Goal: Information Seeking & Learning: Learn about a topic

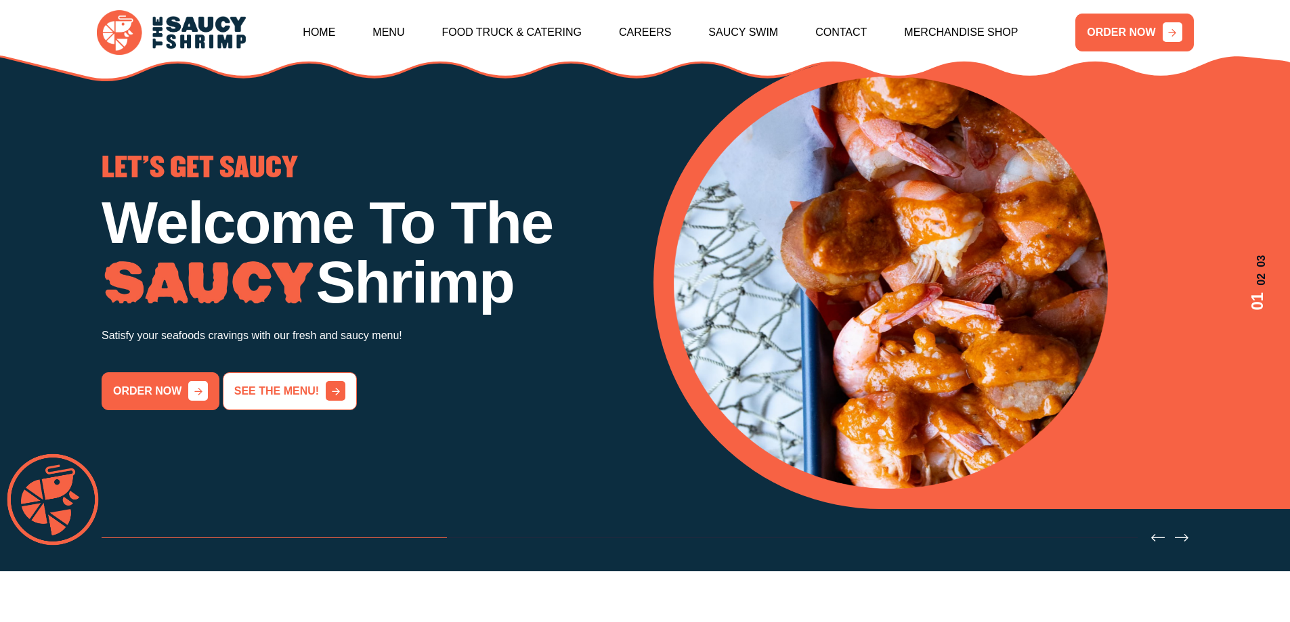
click at [262, 401] on link "See the menu!" at bounding box center [290, 391] width 134 height 38
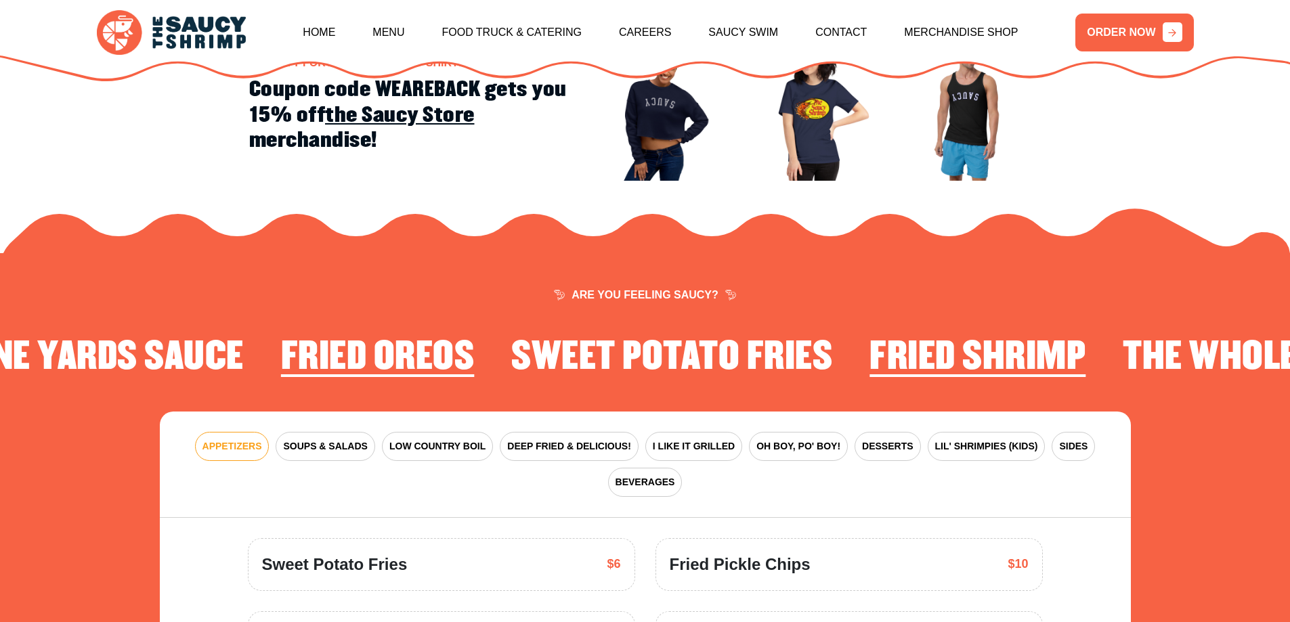
scroll to position [1786, 0]
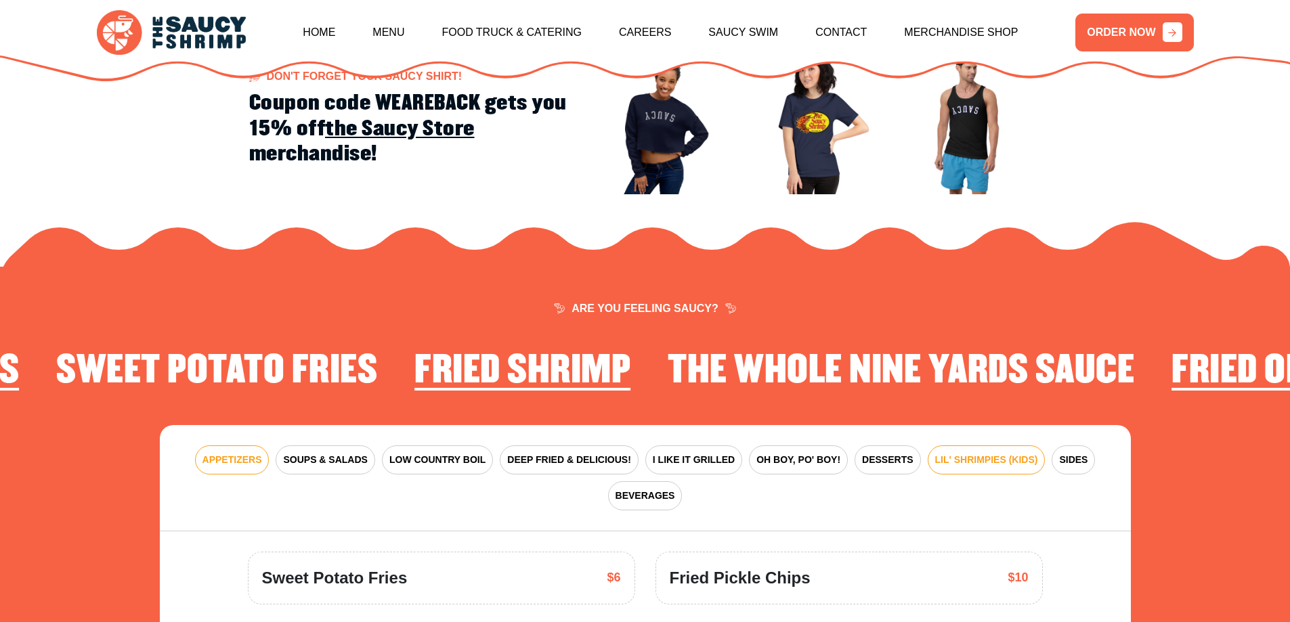
click at [983, 453] on span "LIL' SHRIMPIES (KIDS)" at bounding box center [986, 460] width 103 height 14
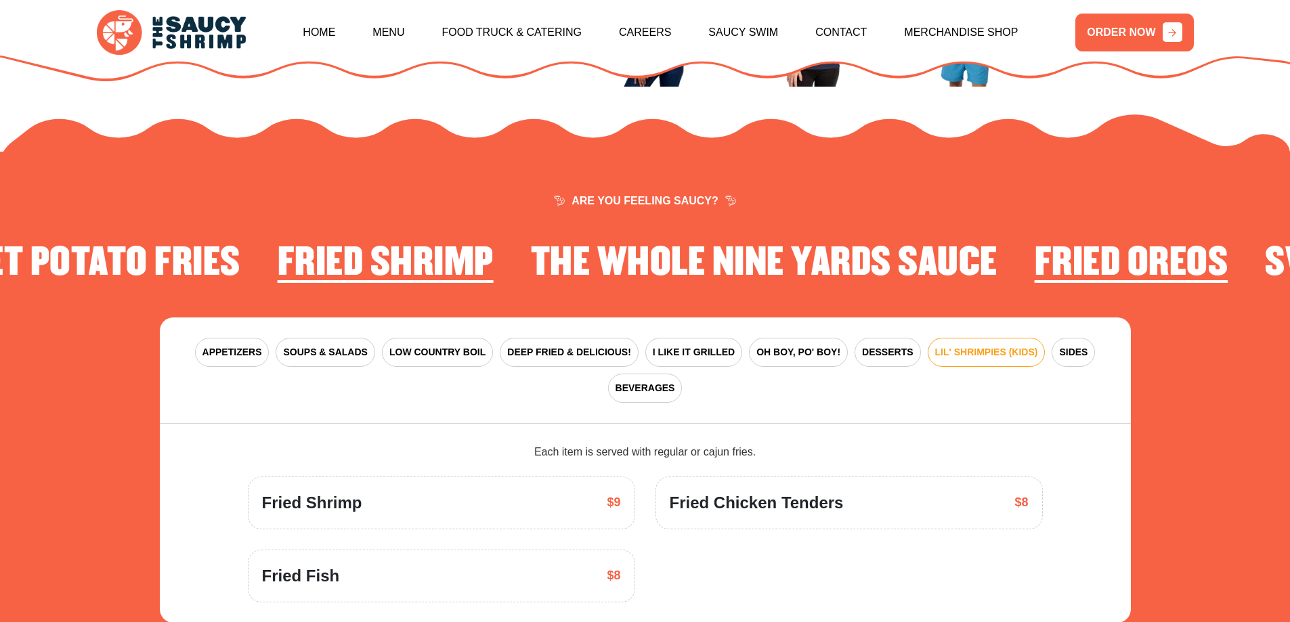
scroll to position [1989, 0]
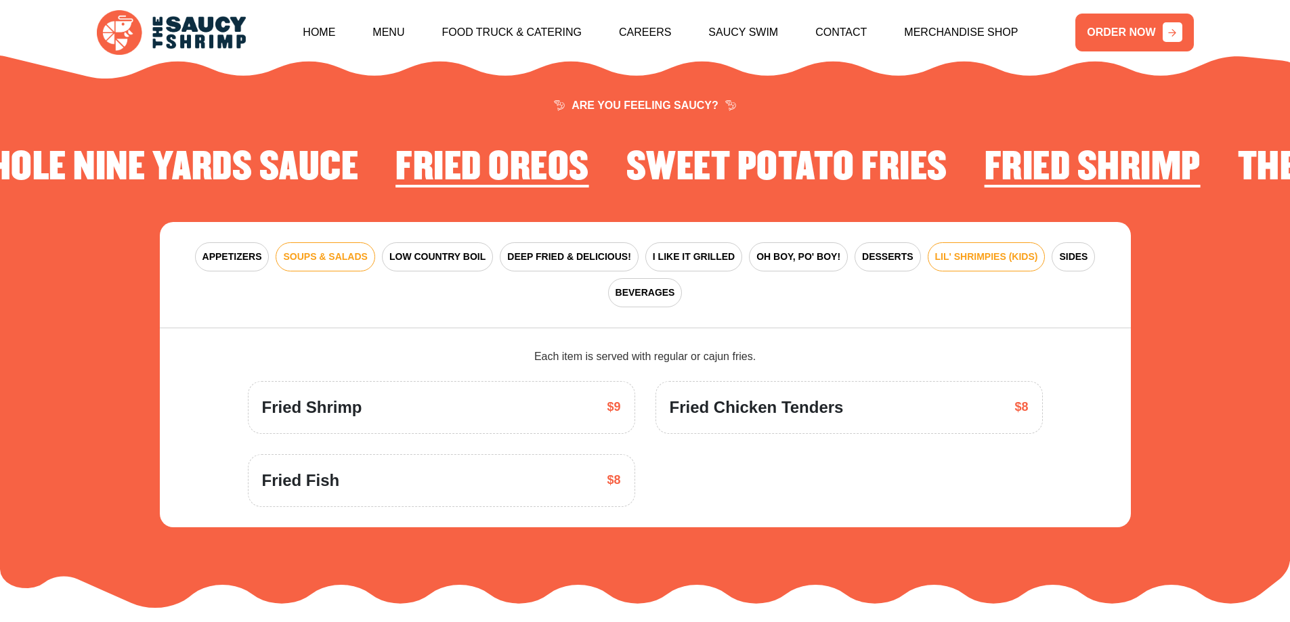
click at [316, 250] on span "SOUPS & SALADS" at bounding box center [325, 257] width 84 height 14
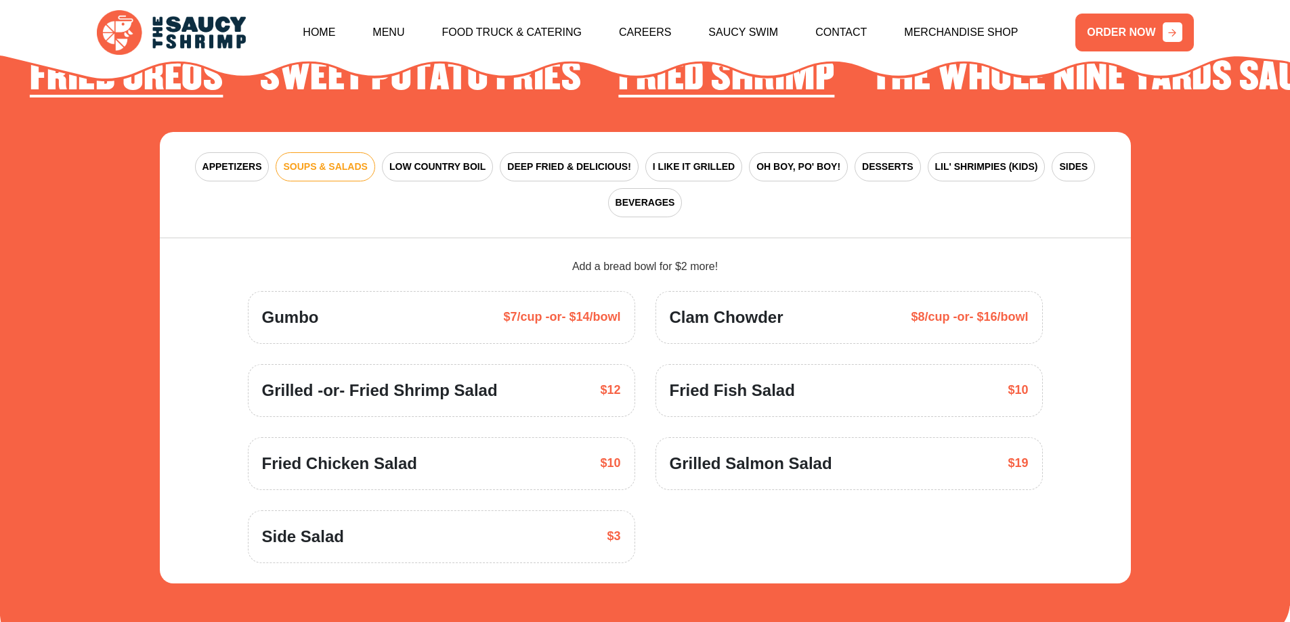
scroll to position [2057, 0]
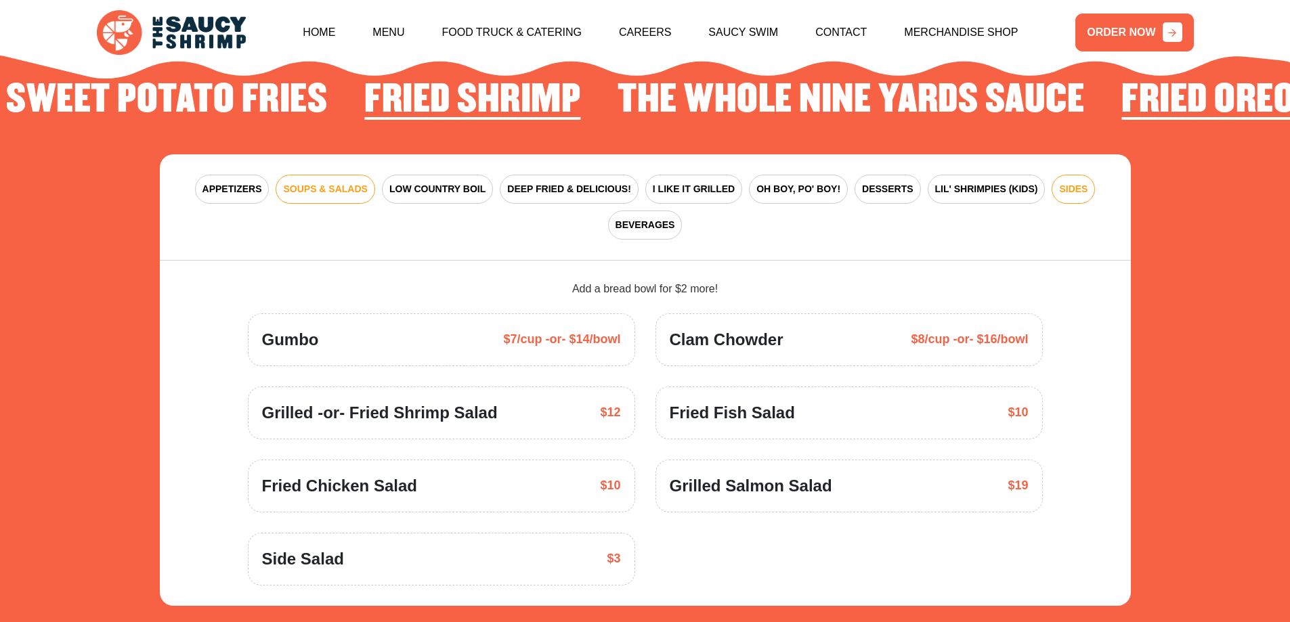
click at [1069, 182] on span "SIDES" at bounding box center [1073, 189] width 28 height 14
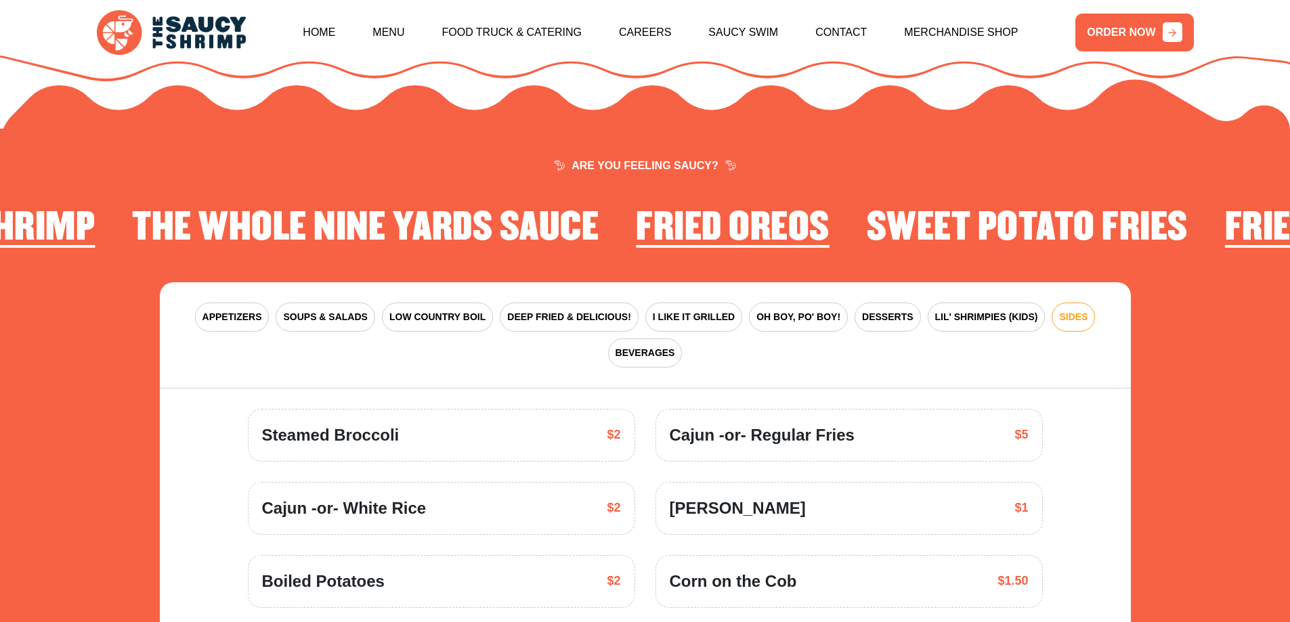
scroll to position [1921, 0]
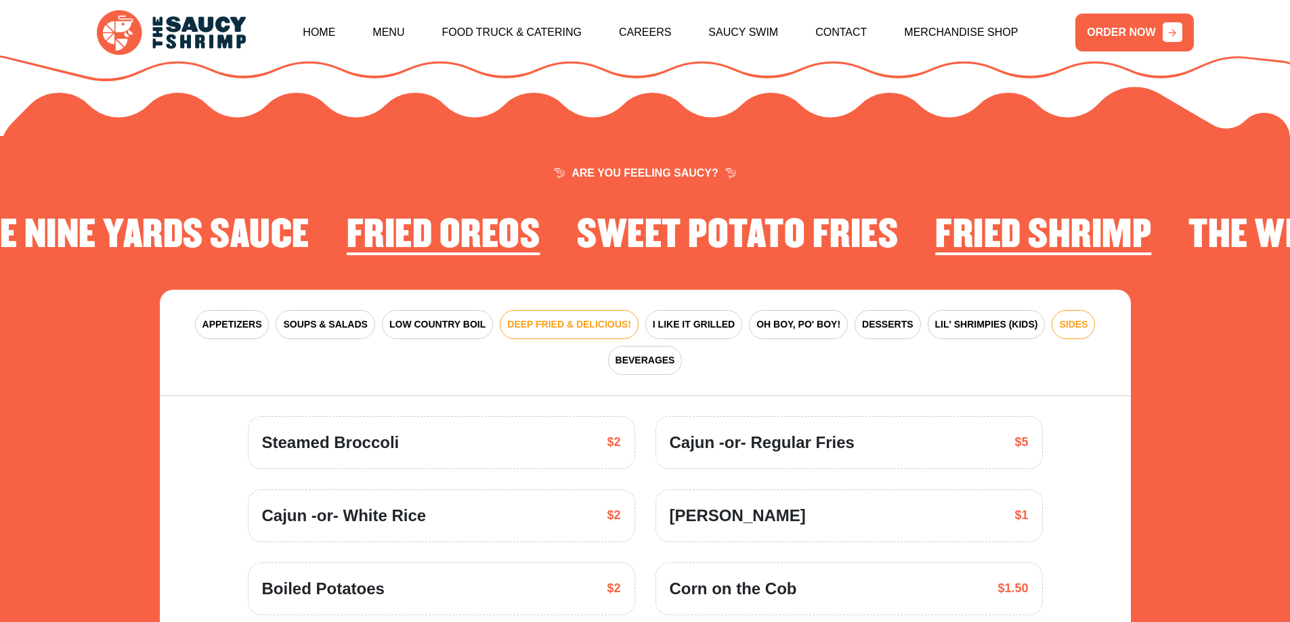
click at [582, 318] on span "DEEP FRIED & DELICIOUS!" at bounding box center [569, 325] width 124 height 14
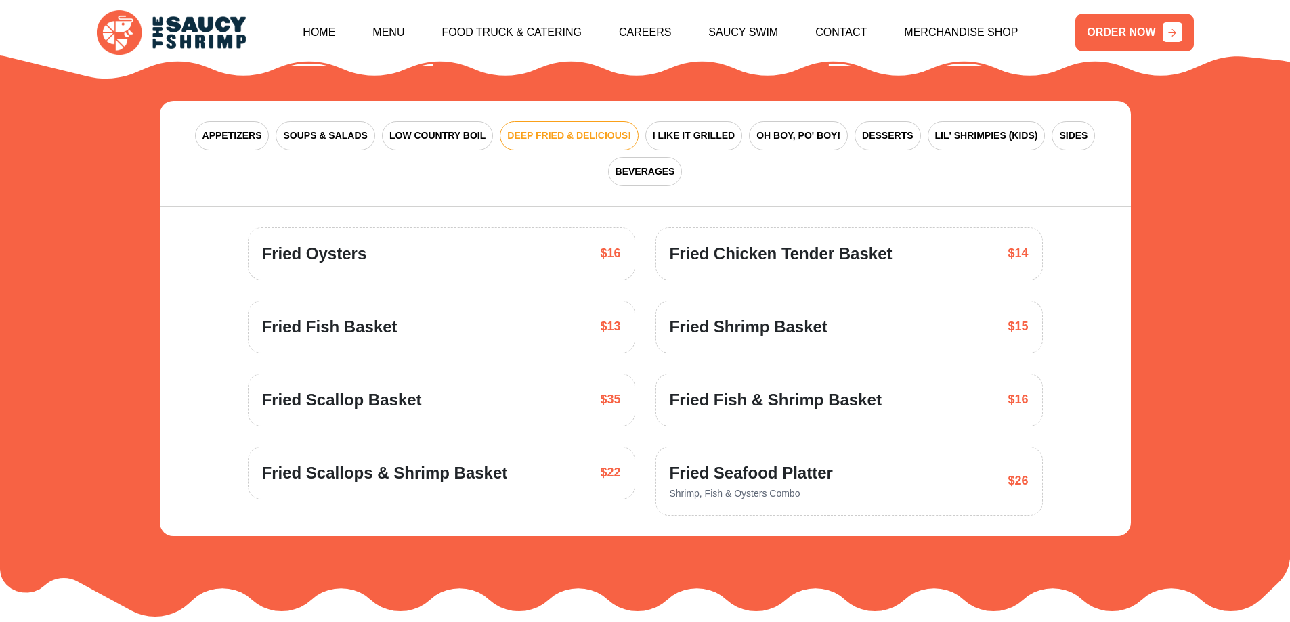
scroll to position [2124, 0]
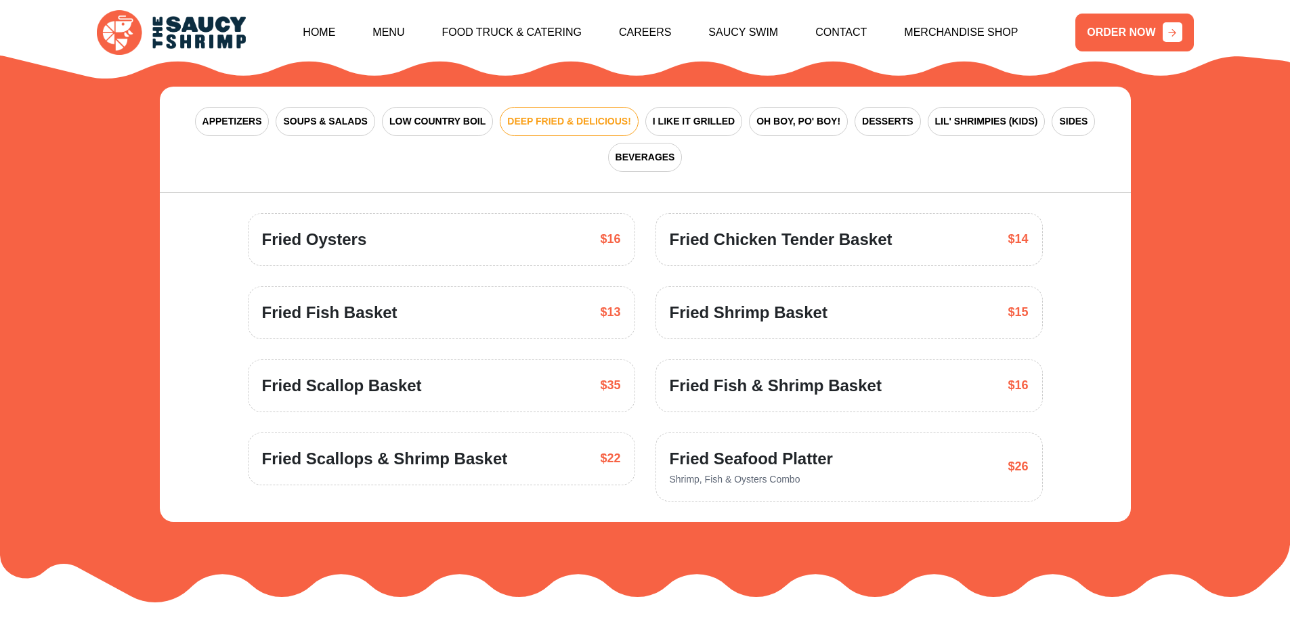
click at [849, 374] on span "Fried Fish & Shrimp Basket" at bounding box center [776, 386] width 212 height 24
click at [959, 374] on div "Fried Fish & Shrimp Basket $16" at bounding box center [849, 386] width 359 height 24
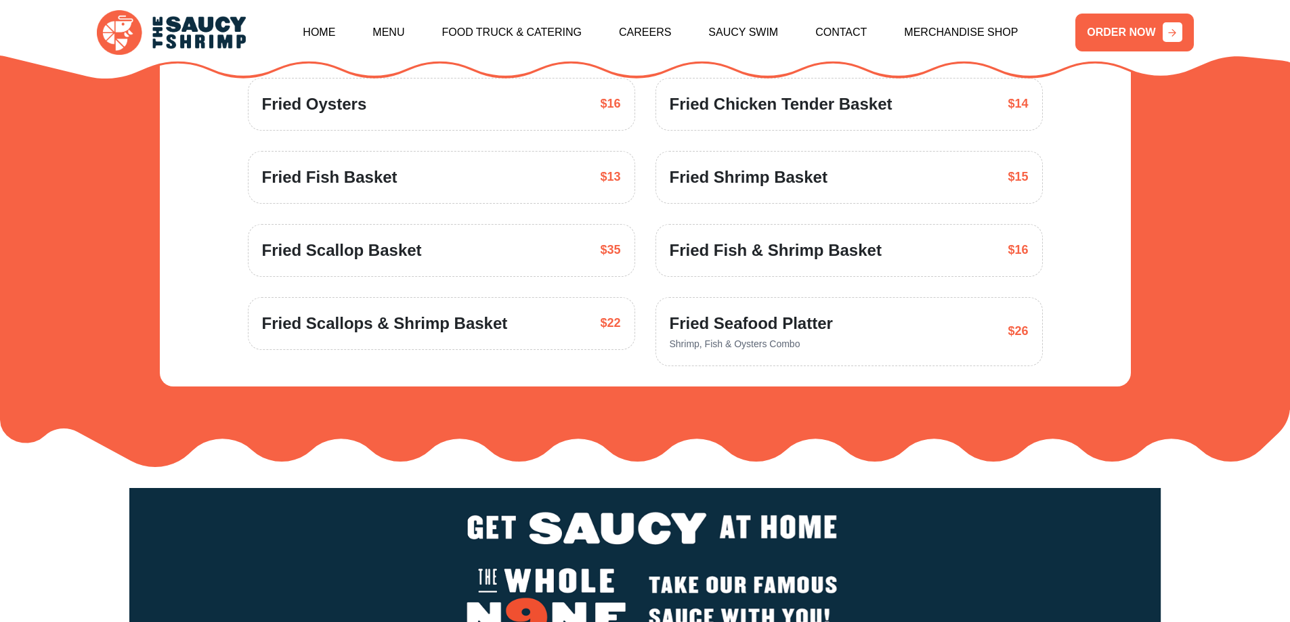
scroll to position [2192, 0]
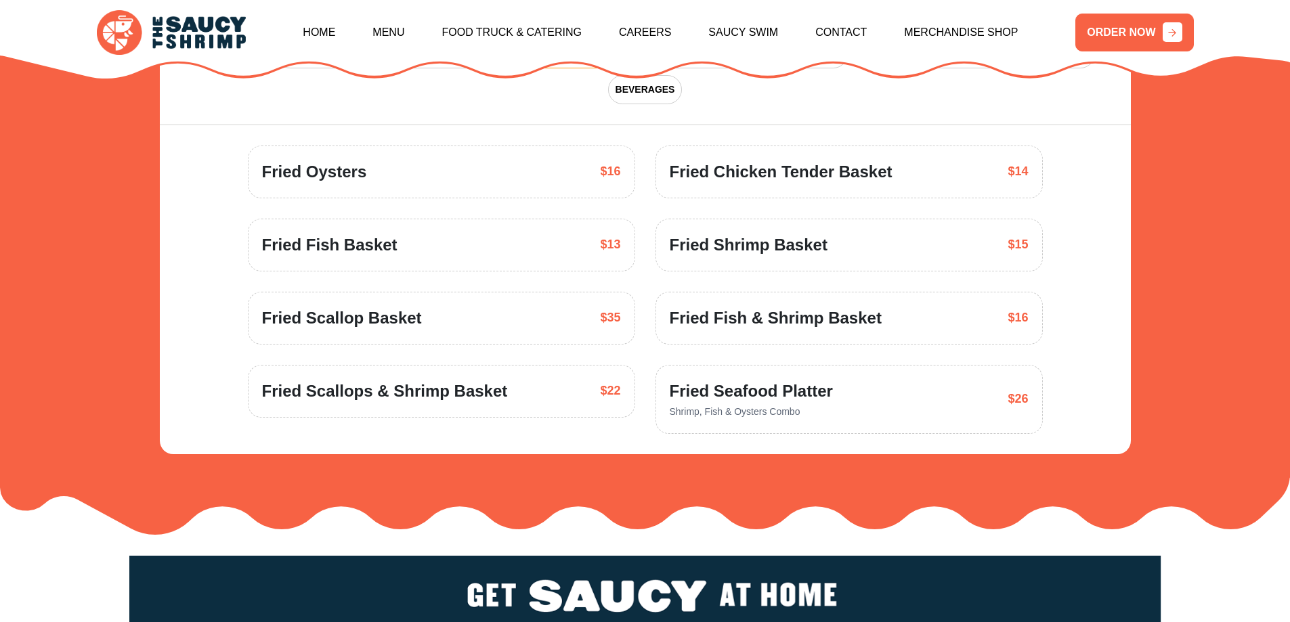
click at [703, 306] on span "Fried Fish & Shrimp Basket" at bounding box center [776, 318] width 212 height 24
click at [1128, 34] on link "ORDER NOW" at bounding box center [1134, 33] width 118 height 38
